Goal: Leave review/rating

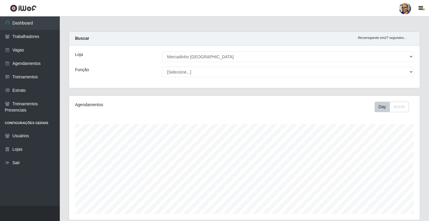
select select "345"
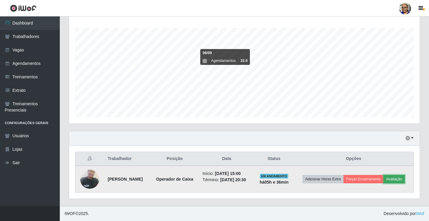
click at [396, 178] on button "Avaliação" at bounding box center [393, 179] width 21 height 8
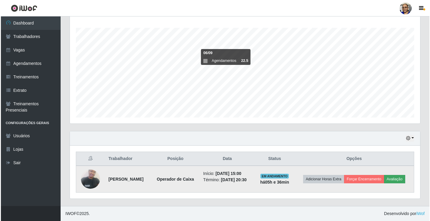
scroll to position [124, 347]
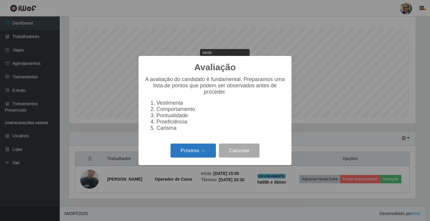
click at [197, 156] on button "Próximo →" at bounding box center [193, 150] width 45 height 14
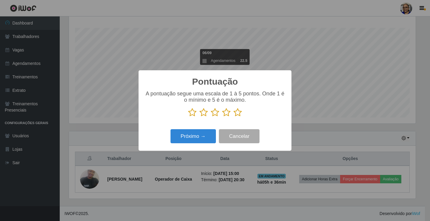
scroll to position [298723, 298501]
click at [239, 115] on icon at bounding box center [238, 112] width 8 height 9
click at [234, 117] on input "radio" at bounding box center [234, 117] width 0 height 0
click at [200, 139] on button "Próximo →" at bounding box center [193, 136] width 45 height 14
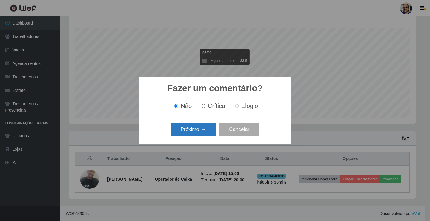
click at [204, 133] on button "Próximo →" at bounding box center [193, 130] width 45 height 14
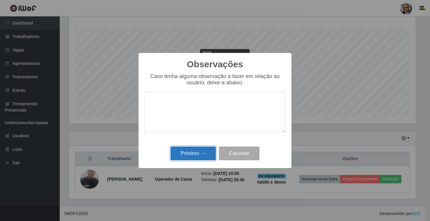
click at [198, 152] on button "Próximo →" at bounding box center [193, 153] width 45 height 14
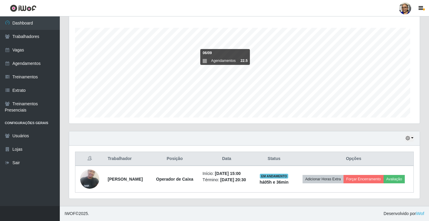
scroll to position [124, 351]
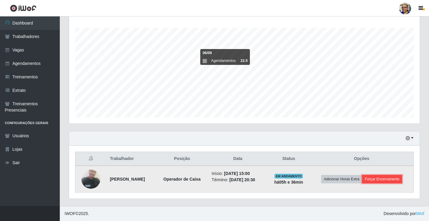
click at [393, 180] on button "Forçar Encerramento" at bounding box center [382, 179] width 40 height 8
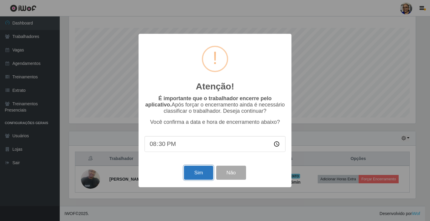
click at [199, 174] on button "Sim" at bounding box center [198, 173] width 29 height 14
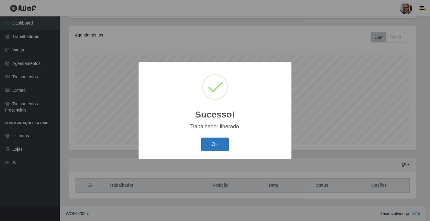
click at [225, 145] on button "OK" at bounding box center [215, 144] width 28 height 14
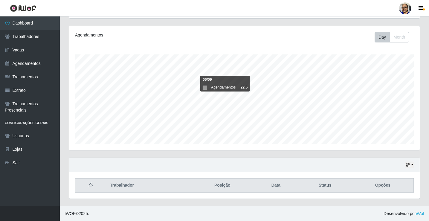
scroll to position [124, 351]
click at [412, 163] on button "button" at bounding box center [409, 164] width 8 height 7
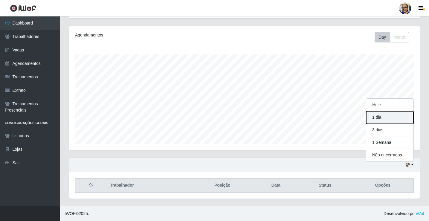
click at [391, 118] on button "1 dia" at bounding box center [389, 117] width 47 height 13
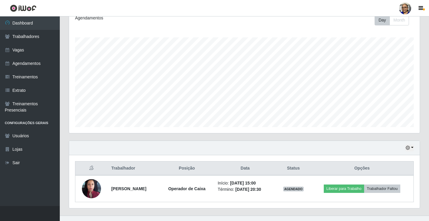
scroll to position [96, 0]
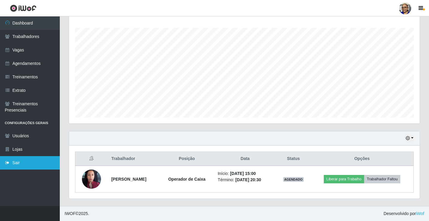
click at [16, 164] on link "Sair" at bounding box center [30, 162] width 60 height 13
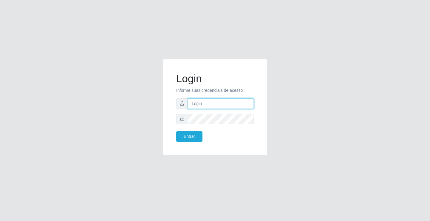
type input "[EMAIL_ADDRESS][DOMAIN_NAME]"
